Goal: Task Accomplishment & Management: Use online tool/utility

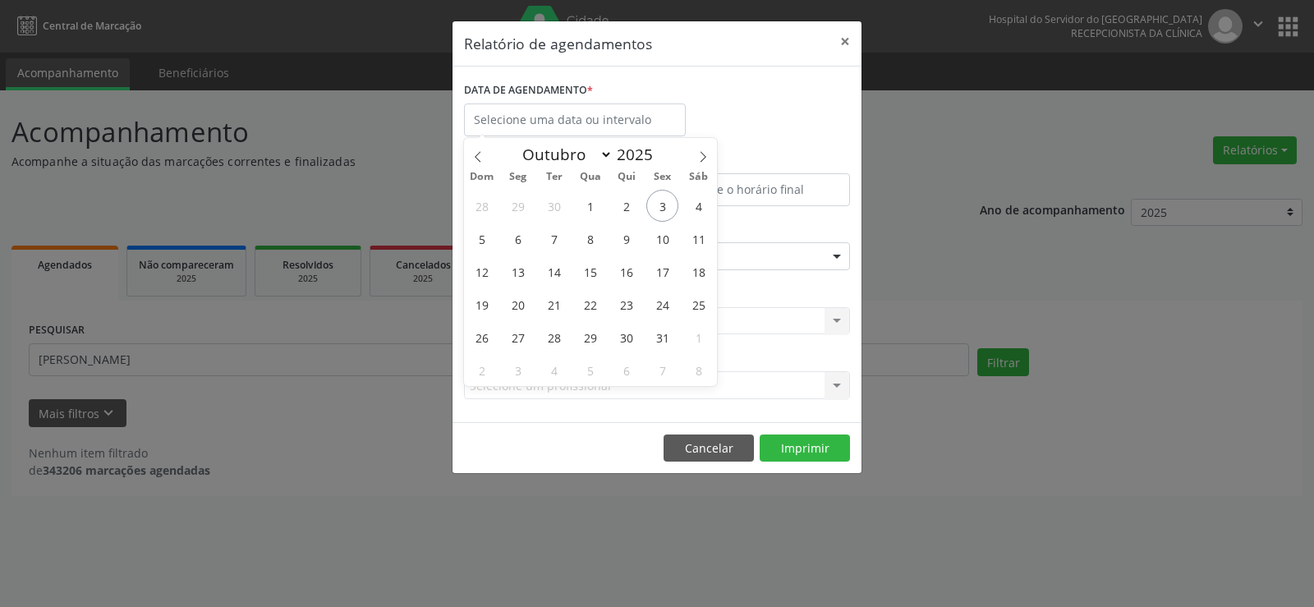
select select "9"
click at [697, 208] on span "4" at bounding box center [699, 206] width 32 height 32
type input "[DATE]"
click at [697, 208] on span "4" at bounding box center [699, 206] width 32 height 32
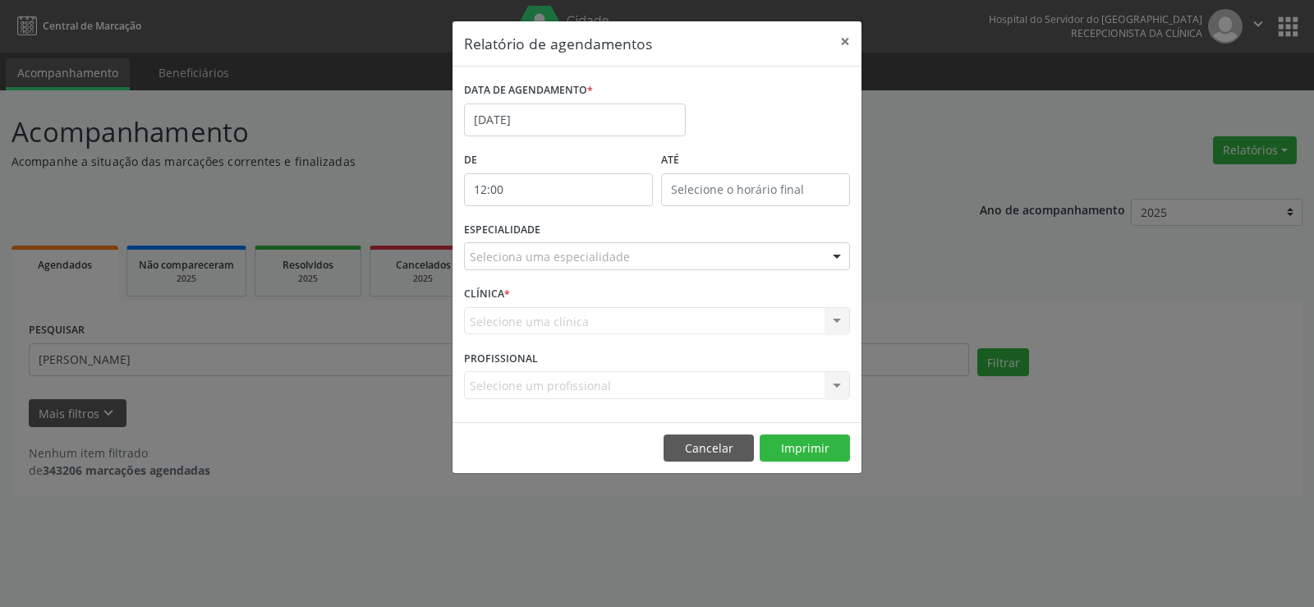
click at [580, 194] on input "12:00" at bounding box center [558, 189] width 189 height 33
click at [583, 229] on span at bounding box center [582, 233] width 11 height 16
type input "11:00"
type input "11"
click at [583, 229] on span at bounding box center [582, 233] width 11 height 16
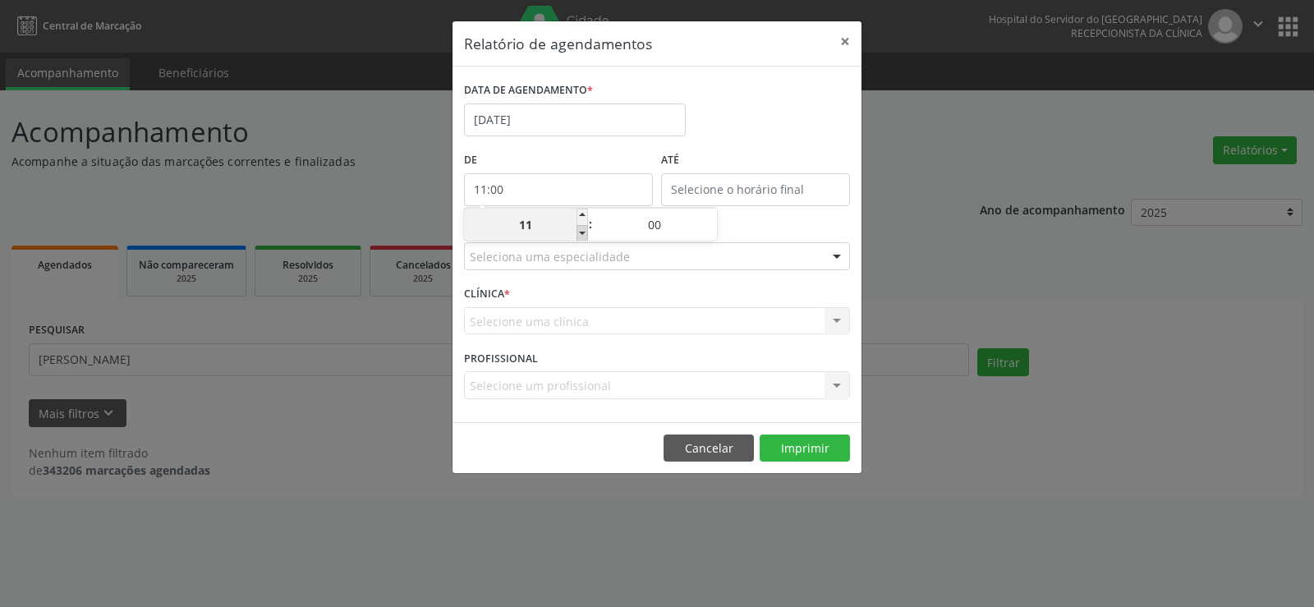
type input "10:00"
type input "10"
click at [583, 229] on span at bounding box center [582, 233] width 11 height 16
type input "09:00"
type input "09"
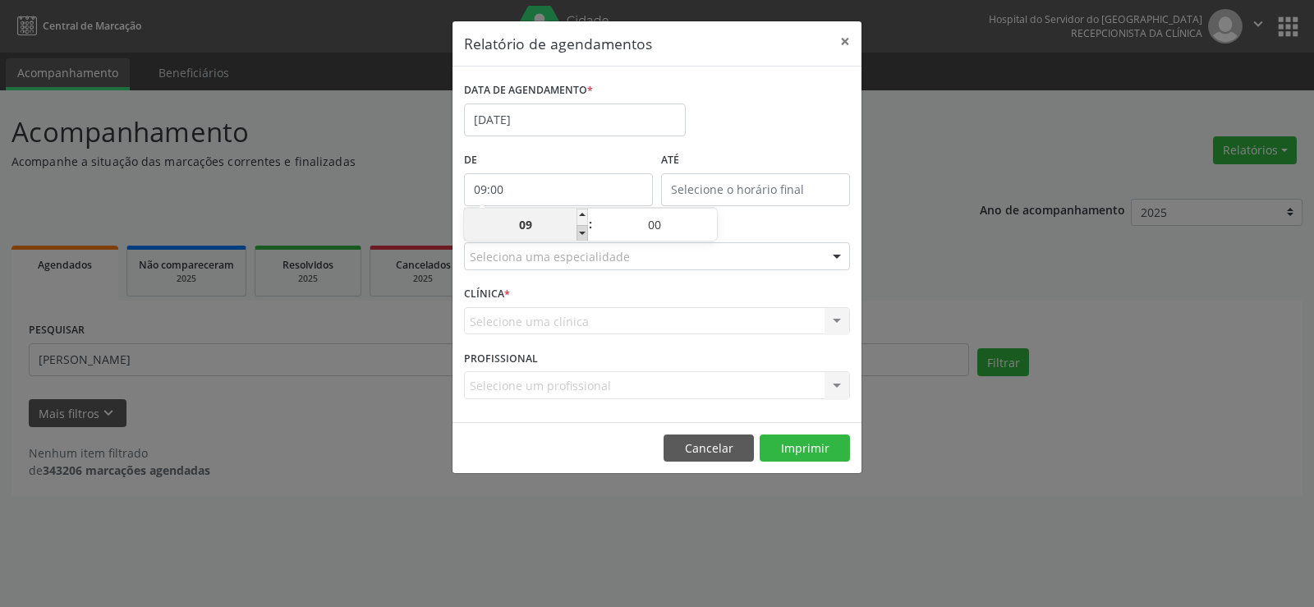
click at [583, 229] on span at bounding box center [582, 233] width 11 height 16
type input "08:00"
type input "08"
click at [583, 229] on span at bounding box center [582, 233] width 11 height 16
type input "07:00"
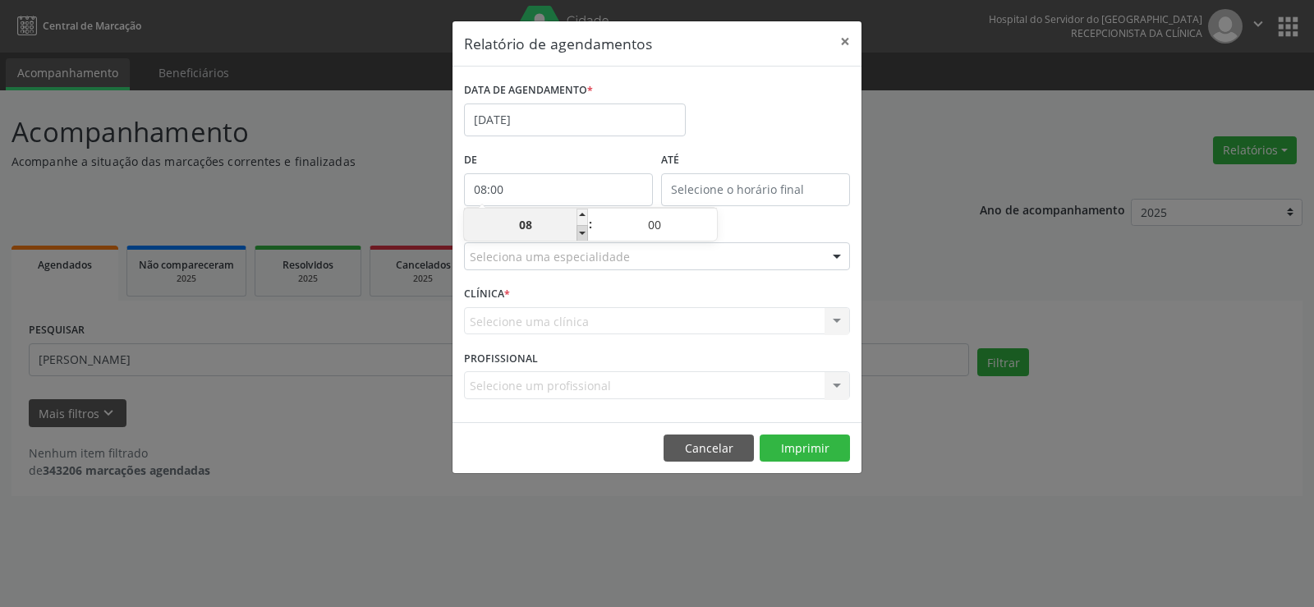
type input "07"
click at [583, 229] on span at bounding box center [582, 233] width 11 height 16
type input "06:00"
type input "06"
click at [754, 195] on input "12:00" at bounding box center [755, 189] width 189 height 33
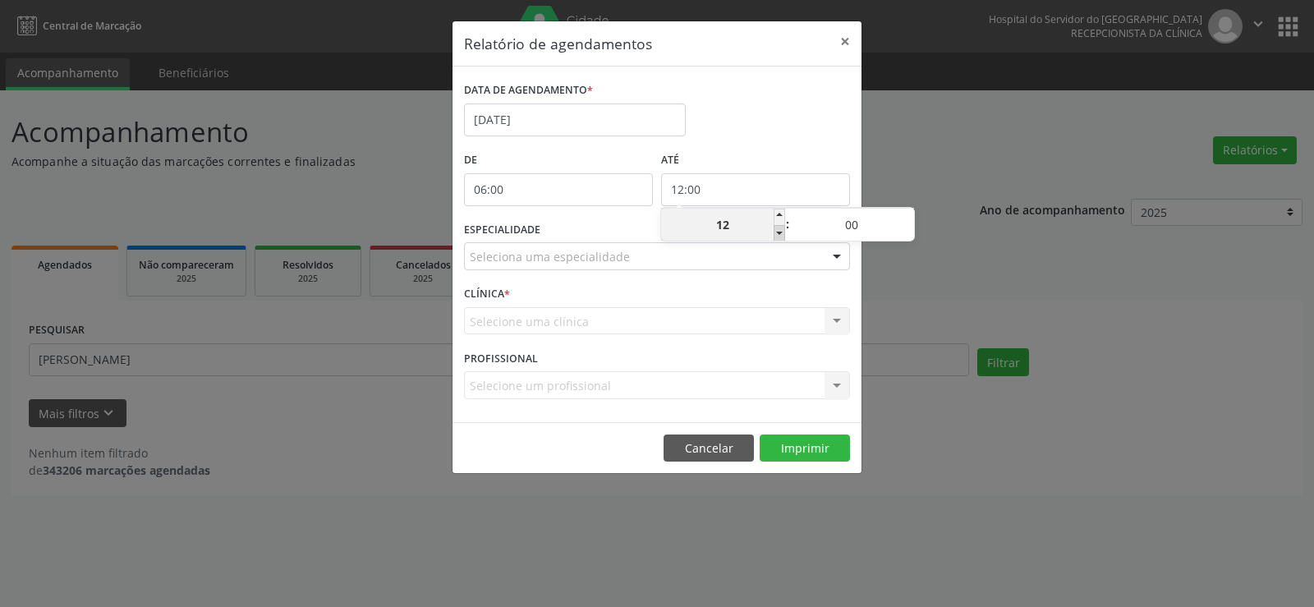
click at [775, 228] on span at bounding box center [779, 233] width 11 height 16
type input "11:00"
type input "11"
click at [775, 229] on span at bounding box center [779, 233] width 11 height 16
type input "10:00"
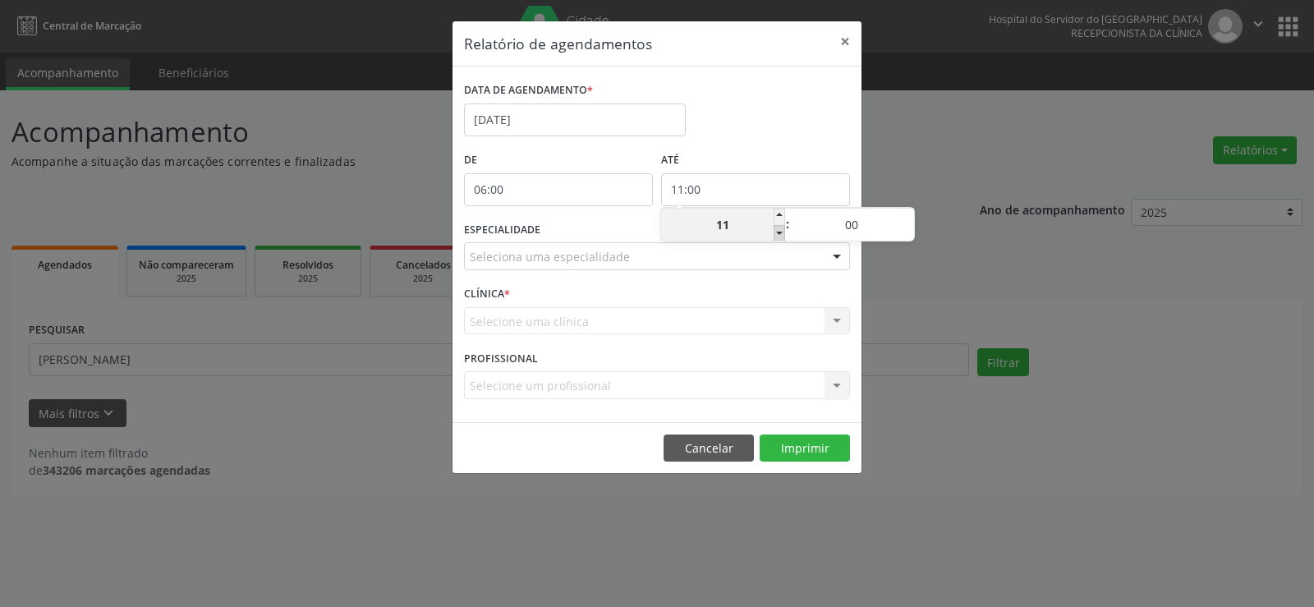
type input "10"
click at [909, 215] on span at bounding box center [908, 217] width 11 height 16
type input "10:05"
type input "05"
click at [909, 215] on span at bounding box center [908, 217] width 11 height 16
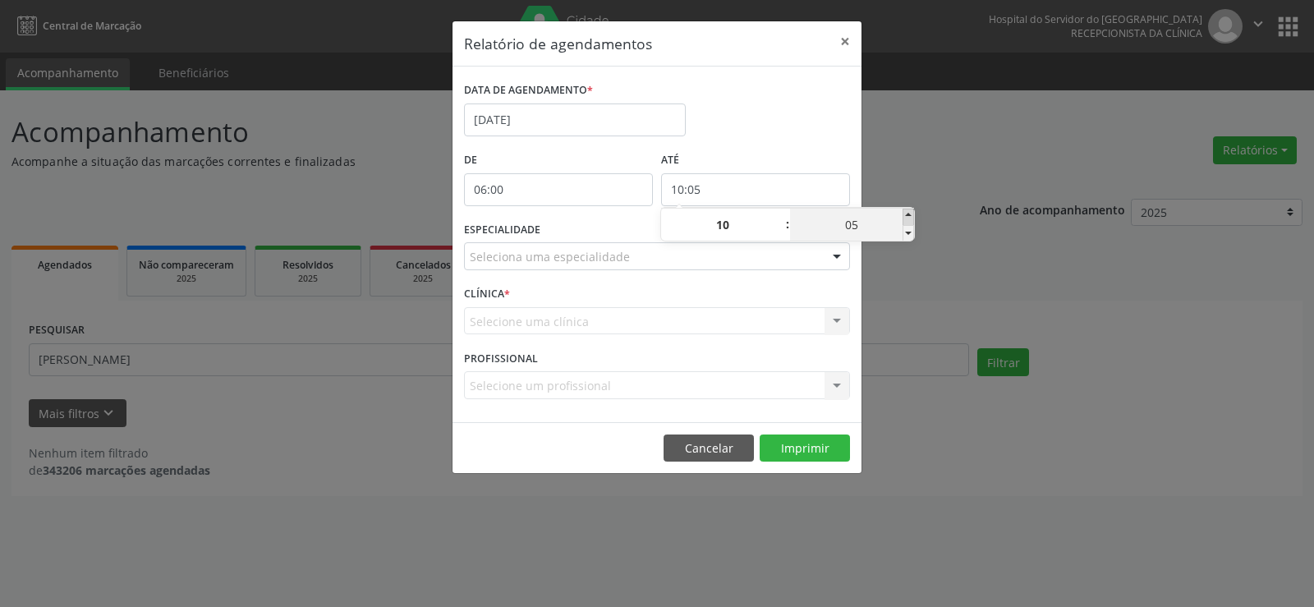
type input "10:10"
type input "10"
click at [909, 215] on span at bounding box center [908, 217] width 11 height 16
type input "10:15"
type input "15"
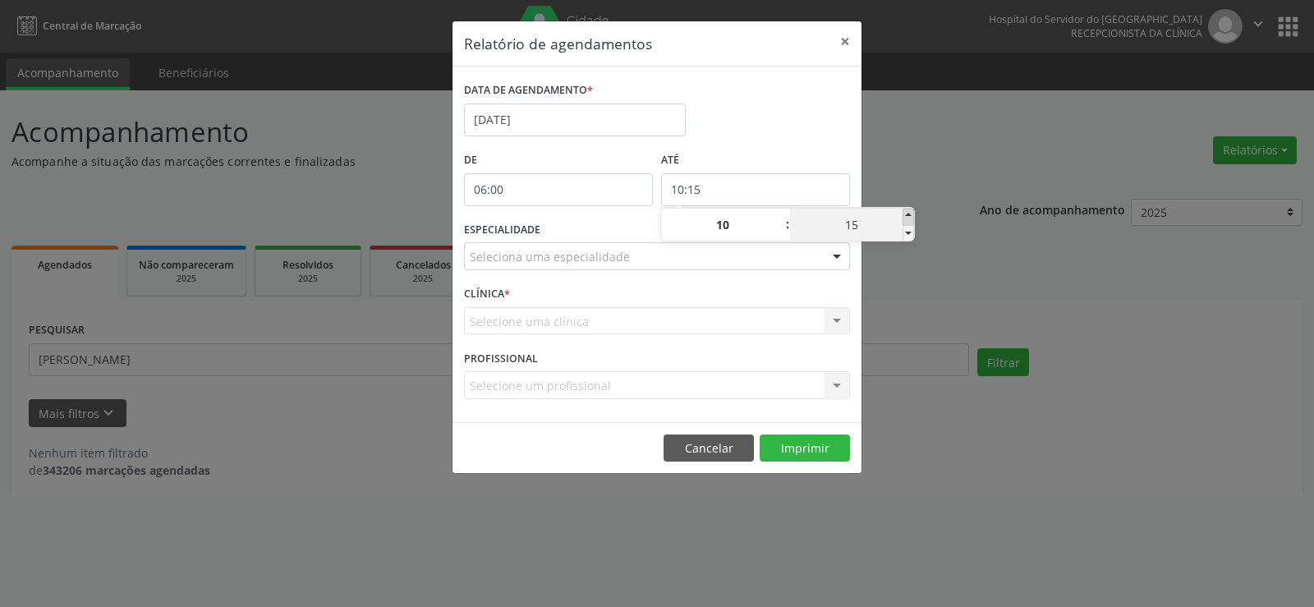
click at [909, 215] on span at bounding box center [908, 217] width 11 height 16
type input "10:20"
type input "20"
click at [909, 215] on span at bounding box center [908, 217] width 11 height 16
type input "10:25"
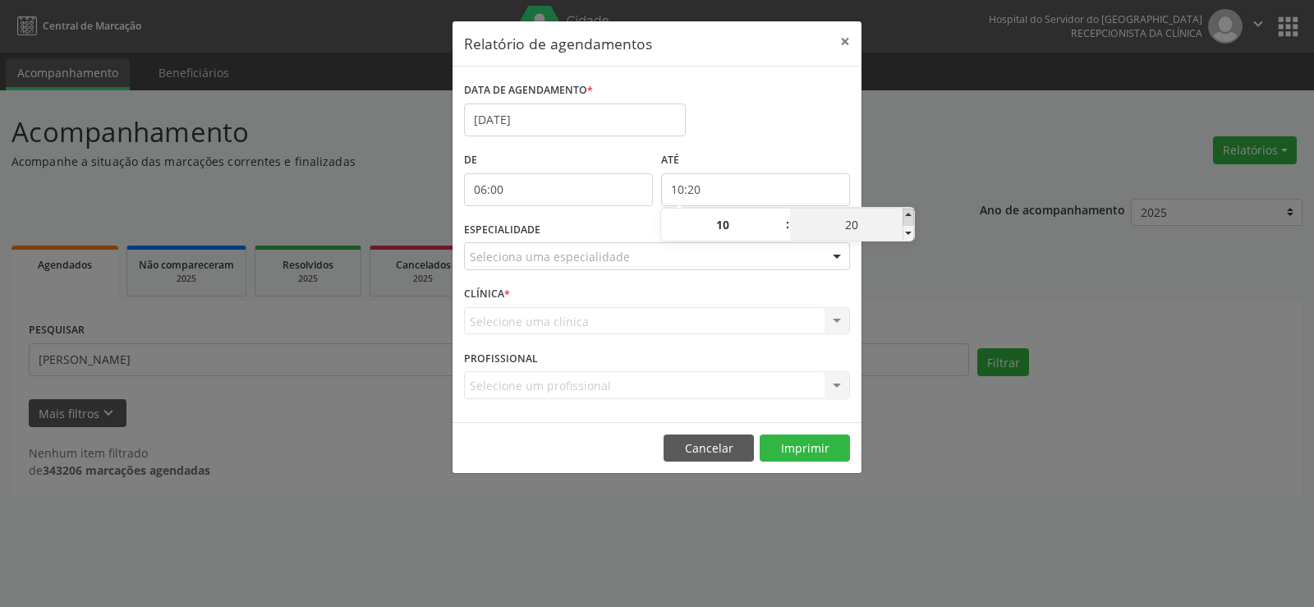
type input "25"
click at [909, 215] on span at bounding box center [908, 217] width 11 height 16
type input "10:30"
type input "30"
click at [909, 215] on span at bounding box center [908, 217] width 11 height 16
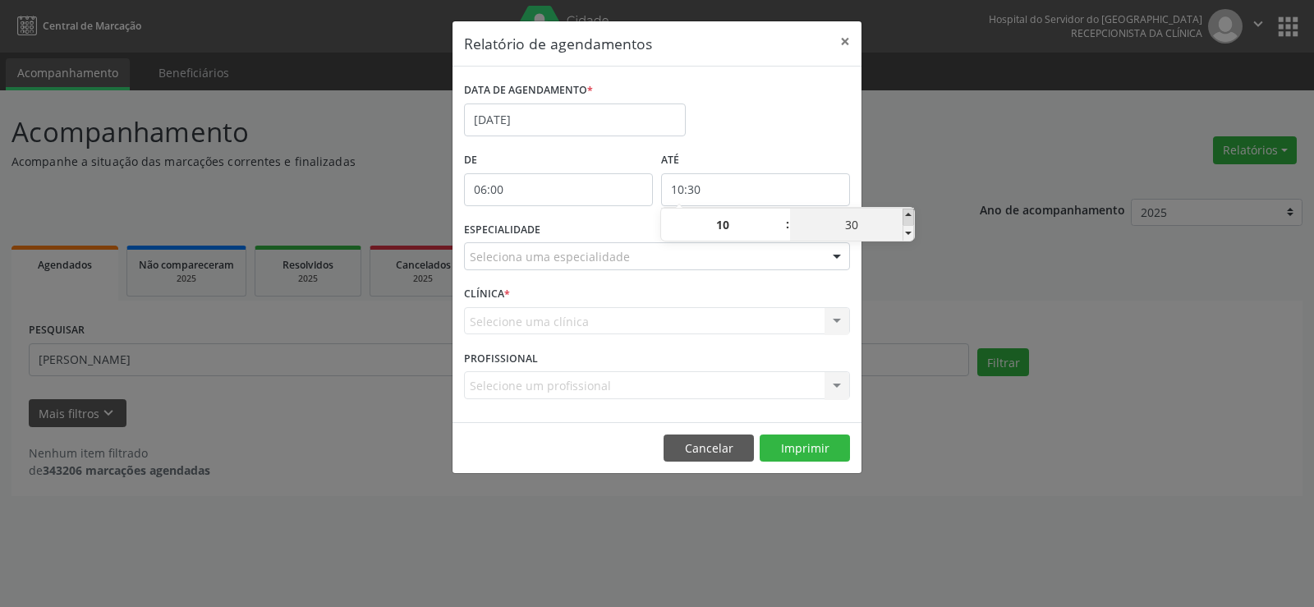
type input "10:35"
type input "35"
click at [909, 215] on span at bounding box center [908, 217] width 11 height 16
type input "10:40"
type input "40"
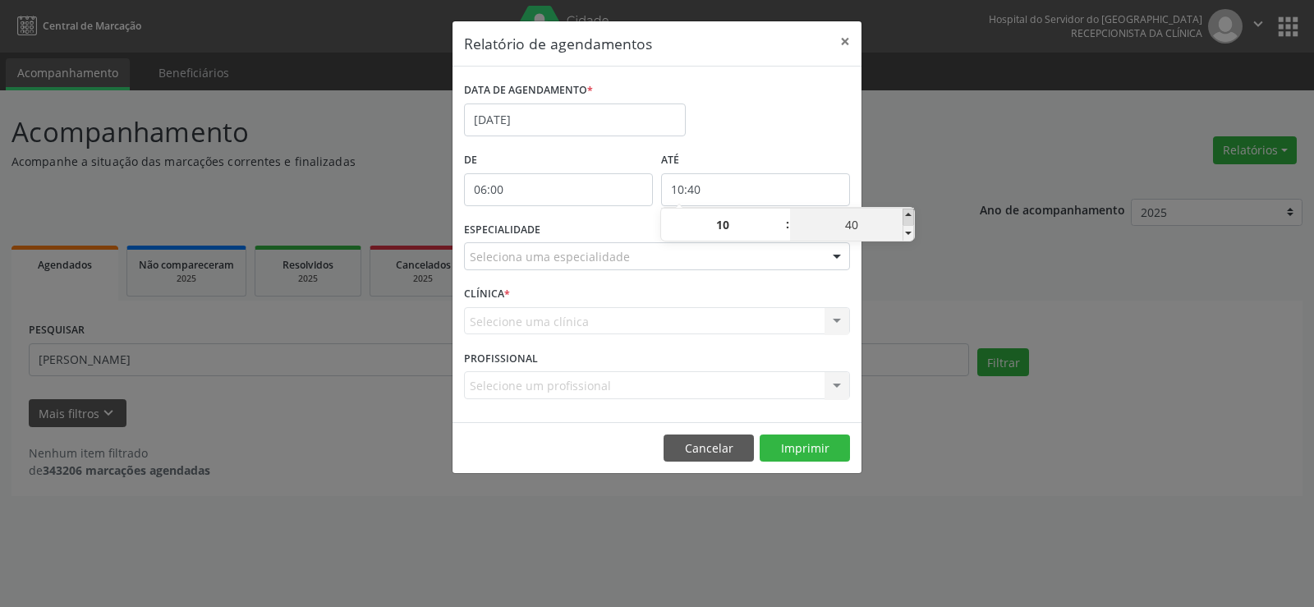
click at [909, 215] on span at bounding box center [908, 217] width 11 height 16
type input "10:45"
type input "45"
click at [909, 215] on span at bounding box center [908, 217] width 11 height 16
type input "10:50"
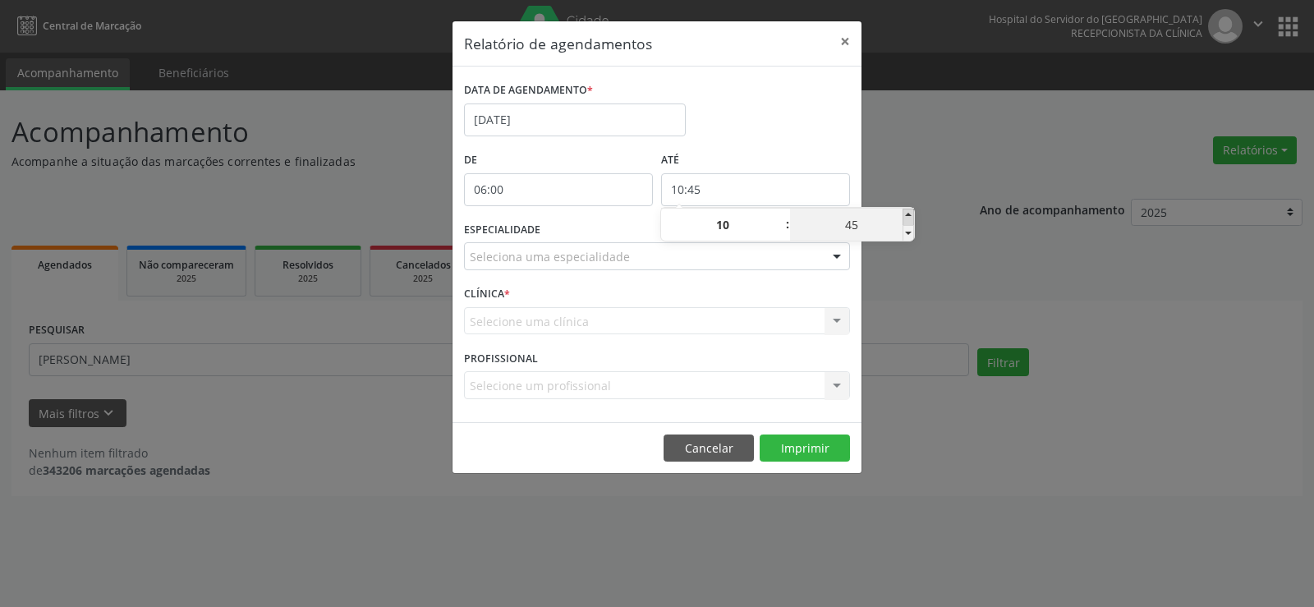
type input "50"
click at [909, 215] on span at bounding box center [908, 217] width 11 height 16
type input "10:55"
type input "55"
click at [909, 215] on span at bounding box center [908, 217] width 11 height 16
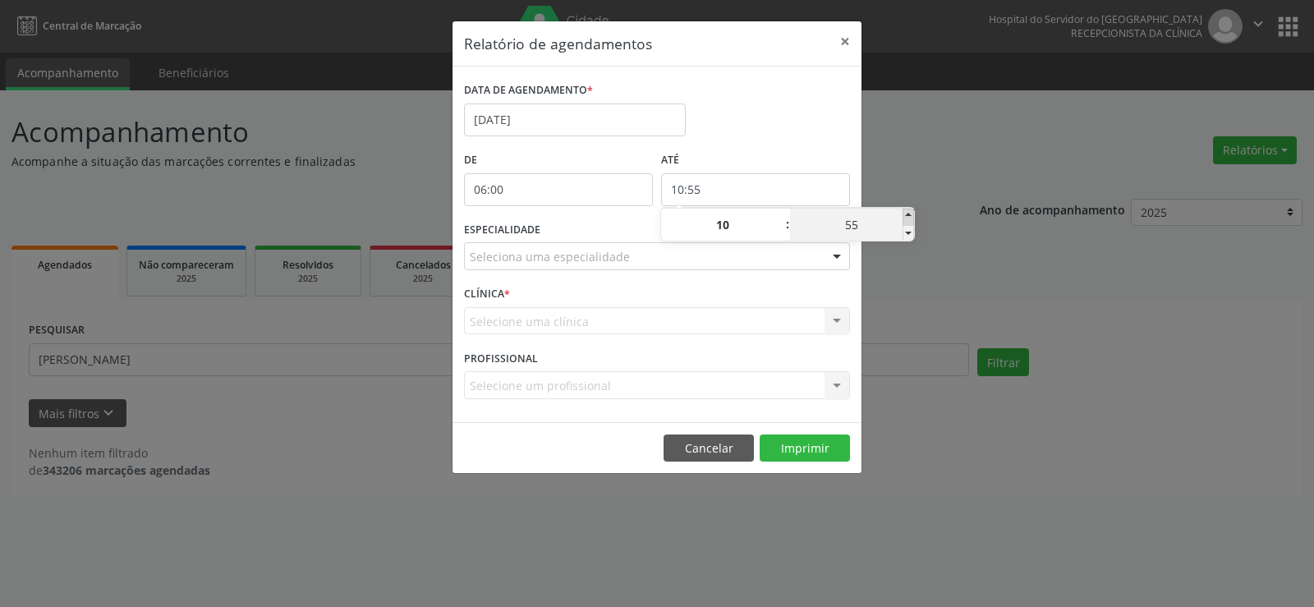
type input "11:00"
type input "11"
type input "00"
click at [908, 236] on span at bounding box center [908, 233] width 11 height 16
type input "10:55"
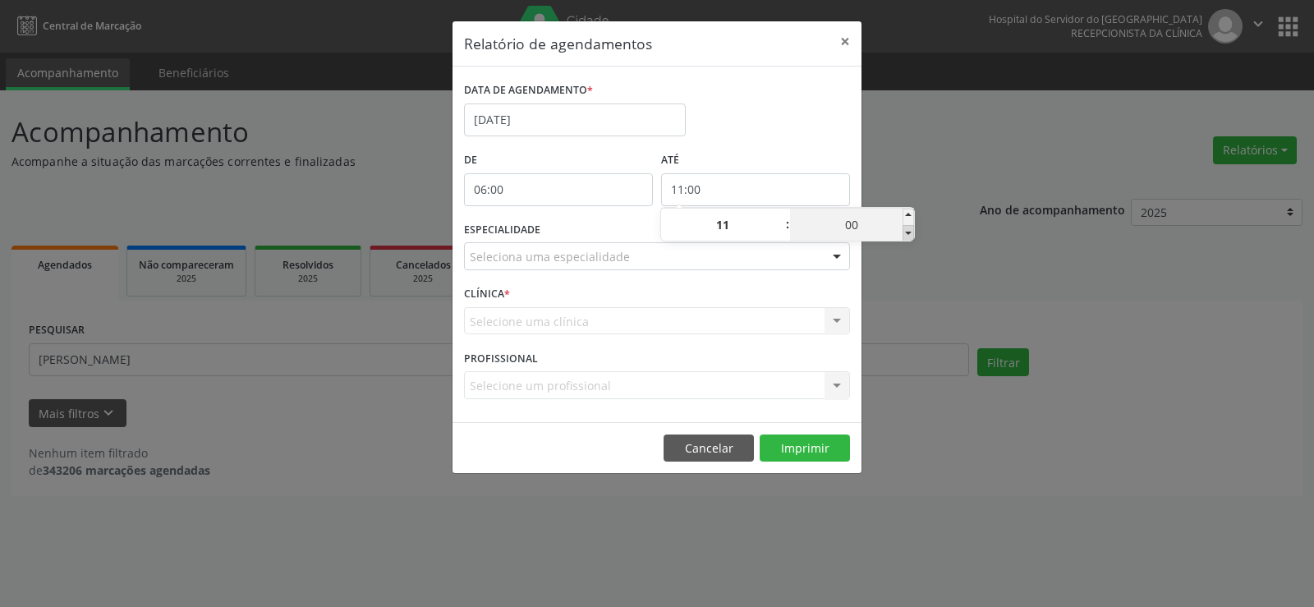
type input "10"
type input "55"
click at [927, 169] on div "Relatório de agendamentos × DATA DE AGENDAMENTO * [DATE] De 06:00 ATÉ 10:55 ESP…" at bounding box center [657, 303] width 1314 height 607
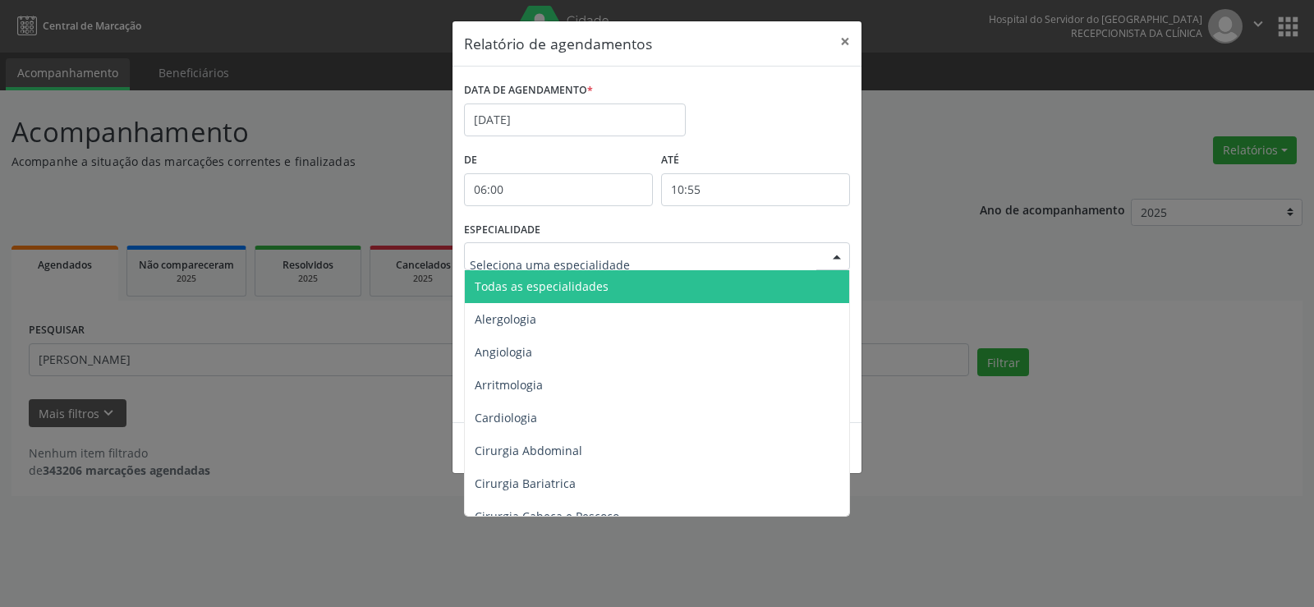
click at [836, 254] on div at bounding box center [837, 257] width 25 height 28
click at [810, 286] on span "Todas as especialidades" at bounding box center [658, 286] width 387 height 33
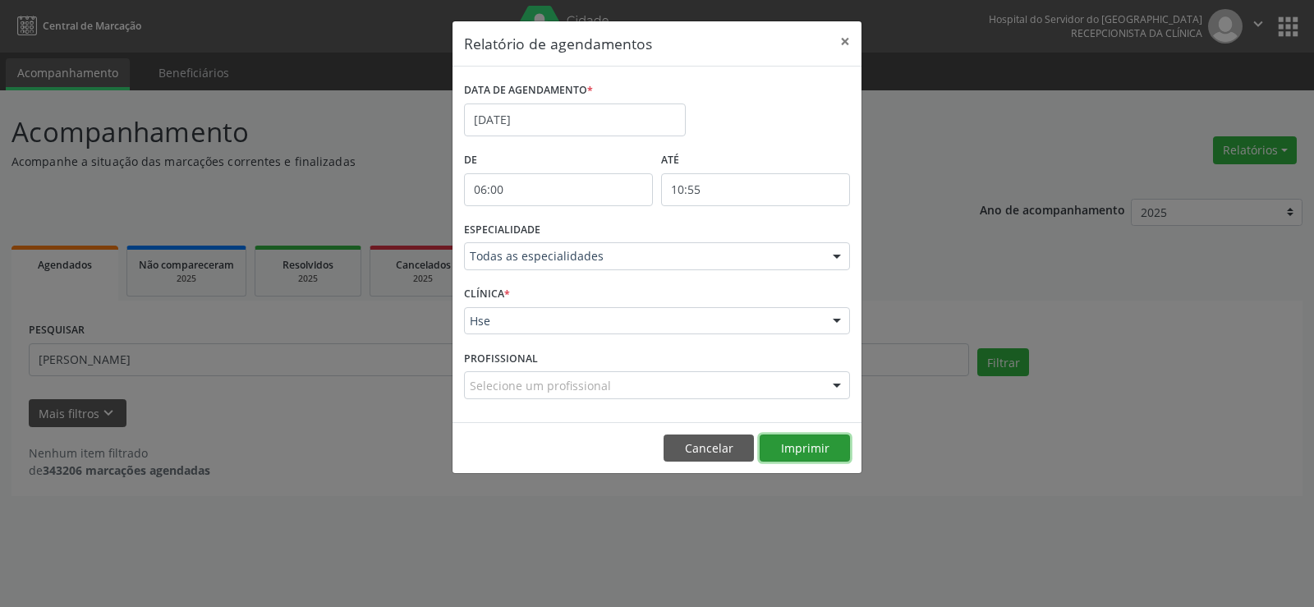
click at [780, 444] on button "Imprimir" at bounding box center [805, 449] width 90 height 28
click at [848, 44] on button "×" at bounding box center [845, 41] width 33 height 40
